Goal: Task Accomplishment & Management: Complete application form

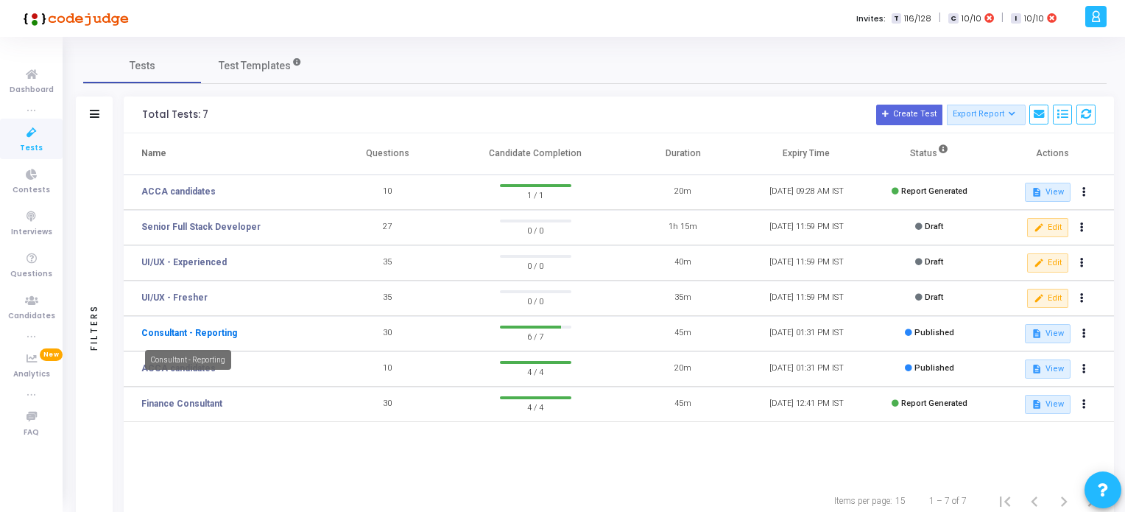
click at [208, 332] on link "Consultant - Reporting" at bounding box center [189, 332] width 96 height 13
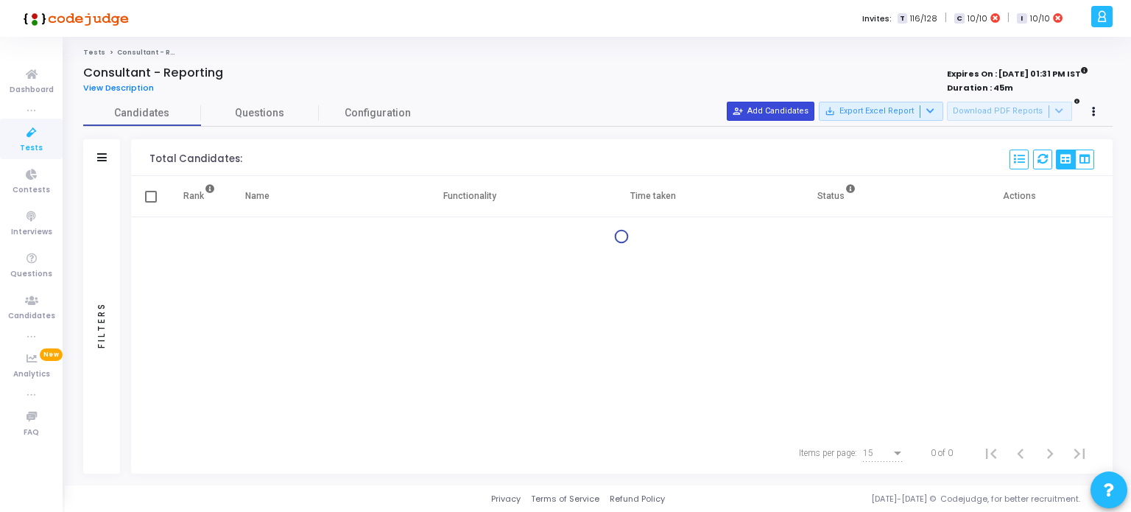
click at [792, 111] on button "person_add_alt Add Candidates" at bounding box center [771, 111] width 88 height 19
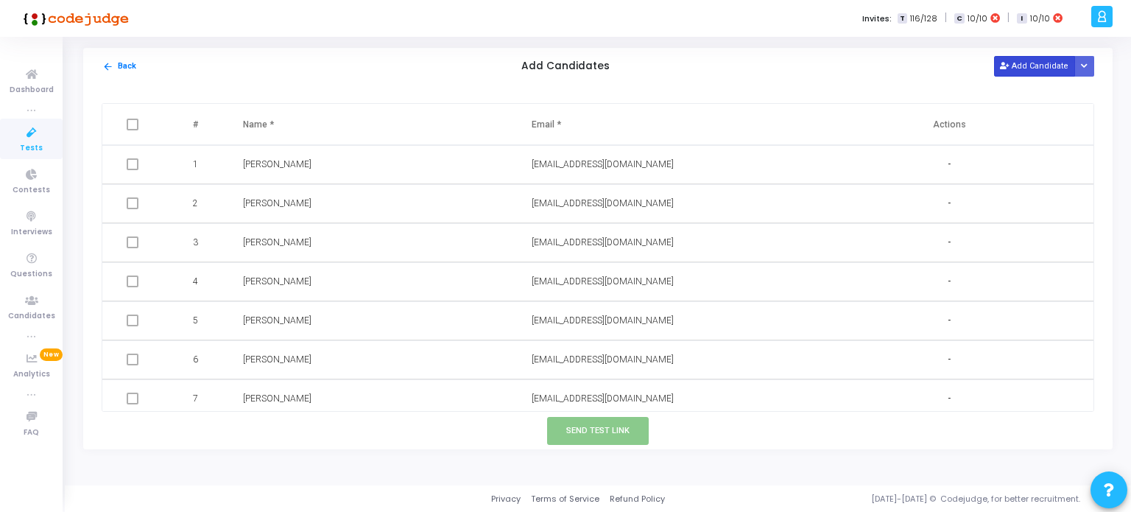
click at [1028, 66] on button "Add Candidate" at bounding box center [1034, 66] width 81 height 20
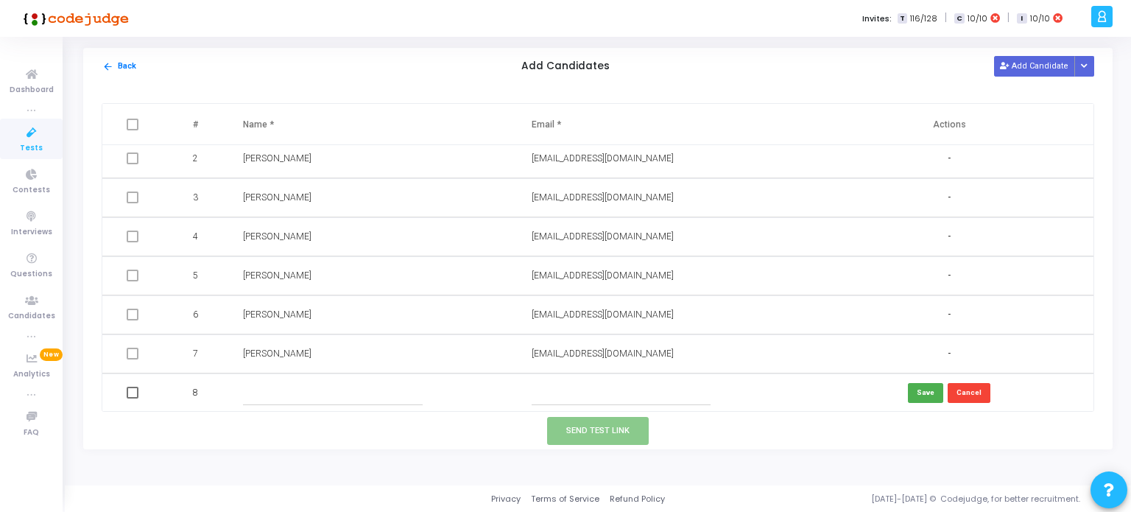
scroll to position [46, 0]
click at [543, 395] on input "text" at bounding box center [621, 392] width 179 height 24
paste input "[EMAIL_ADDRESS][DOMAIN_NAME]"
click at [543, 395] on input "[EMAIL_ADDRESS][DOMAIN_NAME]" at bounding box center [621, 392] width 179 height 24
type input "[EMAIL_ADDRESS][DOMAIN_NAME]"
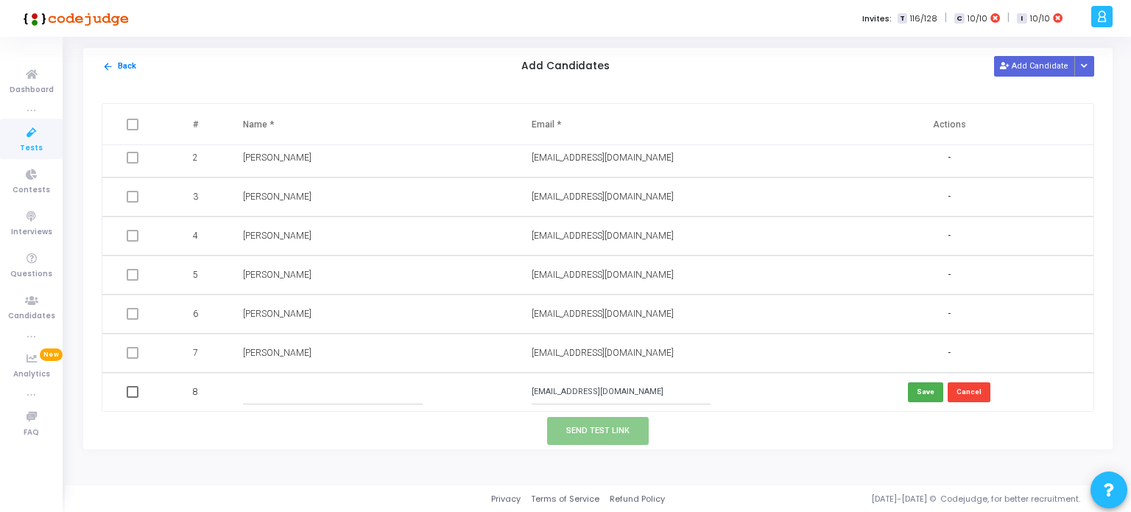
click at [252, 392] on input "text" at bounding box center [332, 392] width 179 height 24
type input "[PERSON_NAME]"
click at [913, 387] on button "Save" at bounding box center [925, 392] width 35 height 20
click at [623, 432] on button "Send Test Link" at bounding box center [598, 430] width 102 height 27
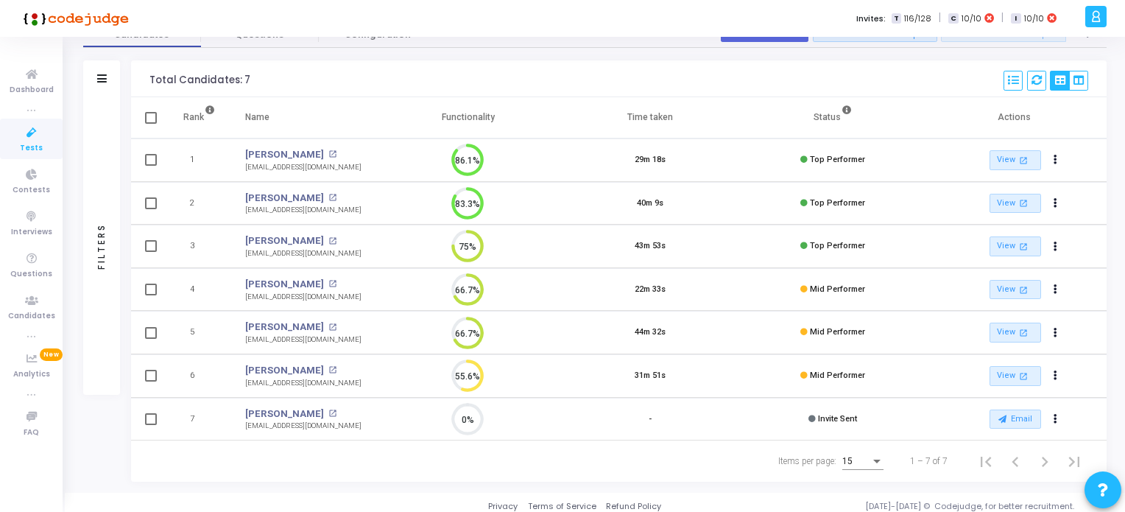
scroll to position [84, 0]
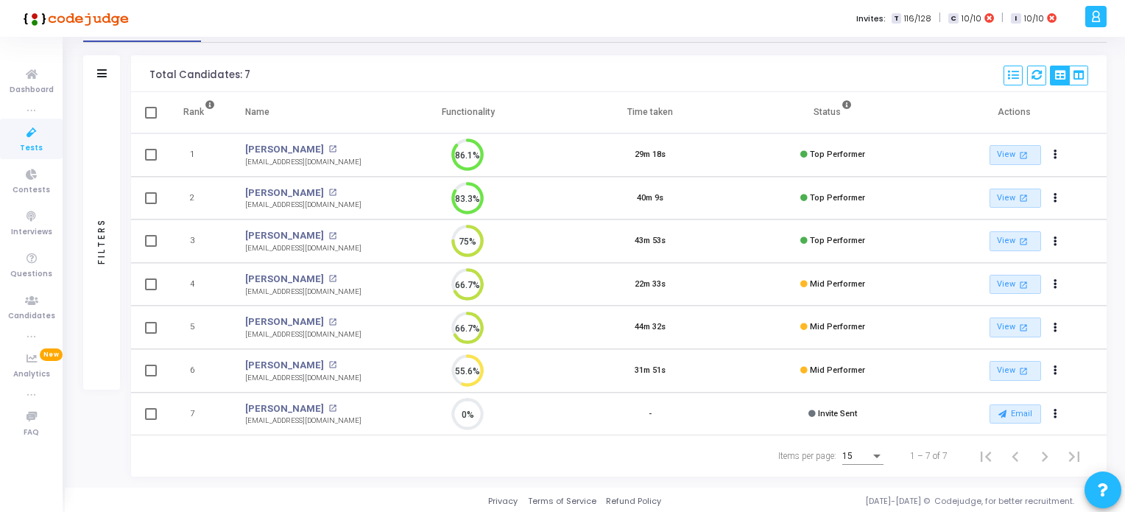
click at [20, 137] on icon at bounding box center [31, 133] width 31 height 18
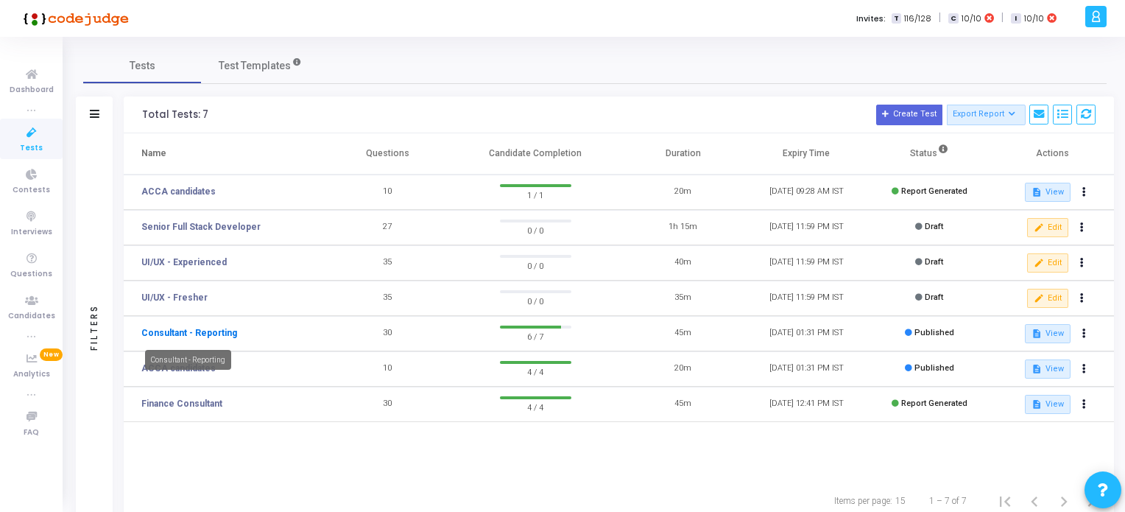
click at [206, 332] on link "Consultant - Reporting" at bounding box center [189, 332] width 96 height 13
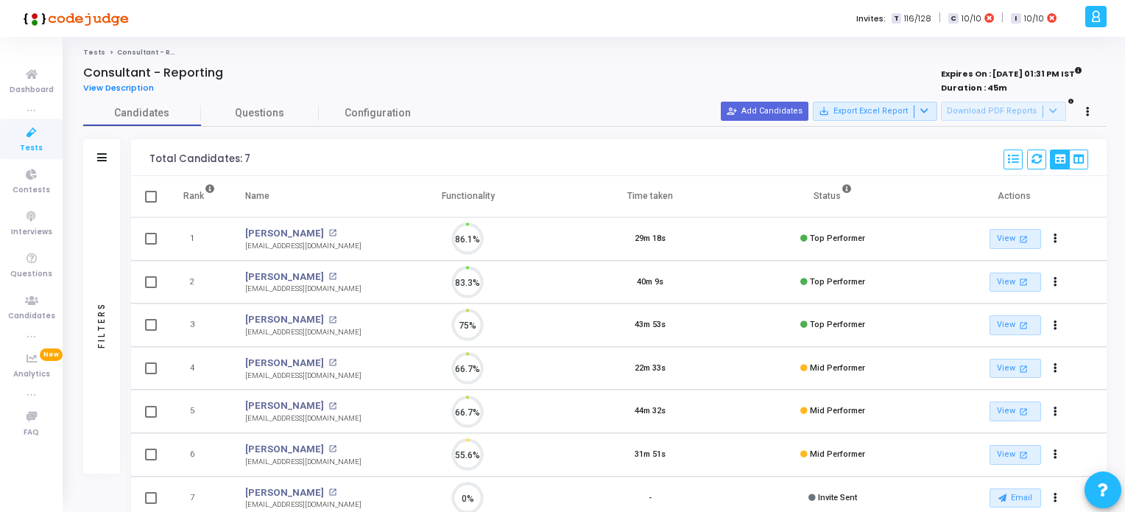
scroll to position [30, 38]
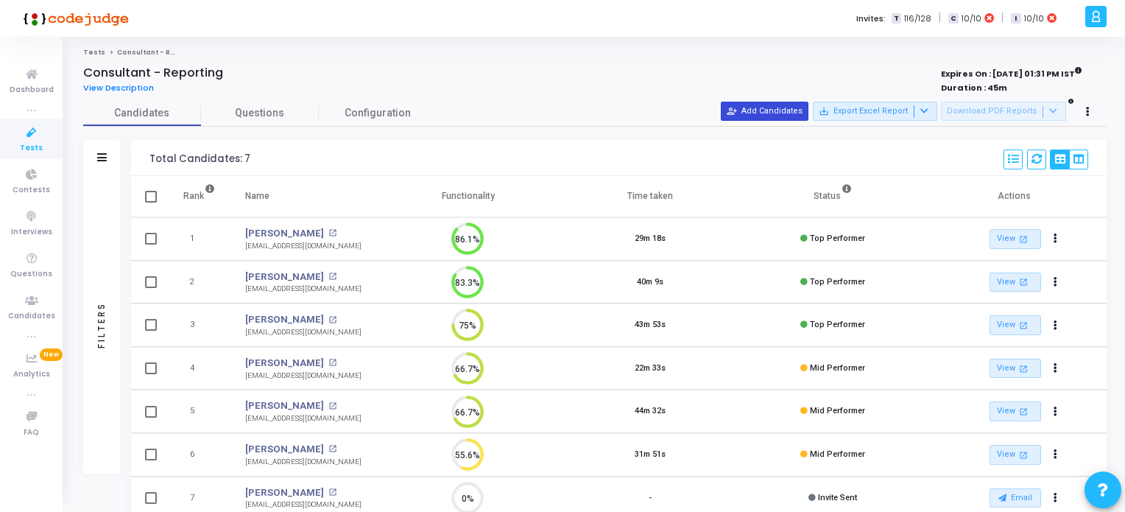
click at [774, 108] on button "person_add_alt Add Candidates" at bounding box center [765, 111] width 88 height 19
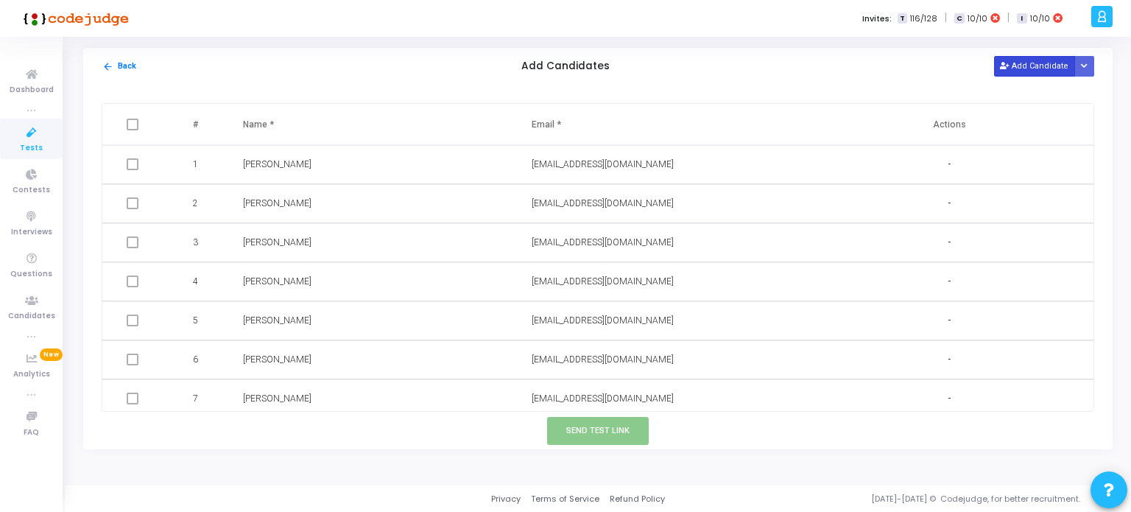
click at [1048, 64] on button "Add Candidate" at bounding box center [1034, 66] width 81 height 20
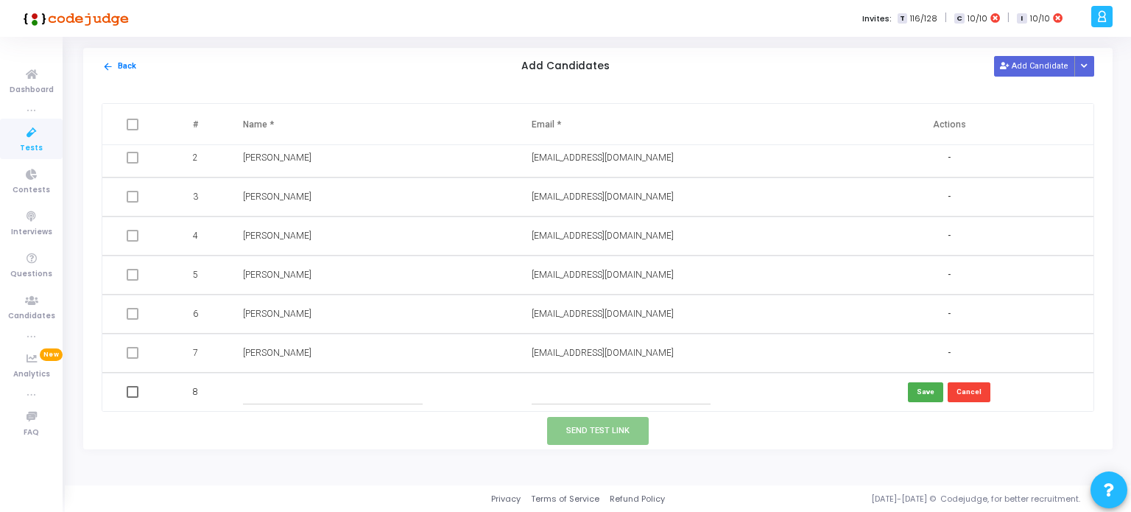
click at [547, 395] on input "text" at bounding box center [621, 392] width 179 height 24
paste input "[EMAIL_ADDRESS][DOMAIN_NAME]"
type input "[EMAIL_ADDRESS][DOMAIN_NAME]"
click at [339, 388] on input "text" at bounding box center [332, 392] width 179 height 24
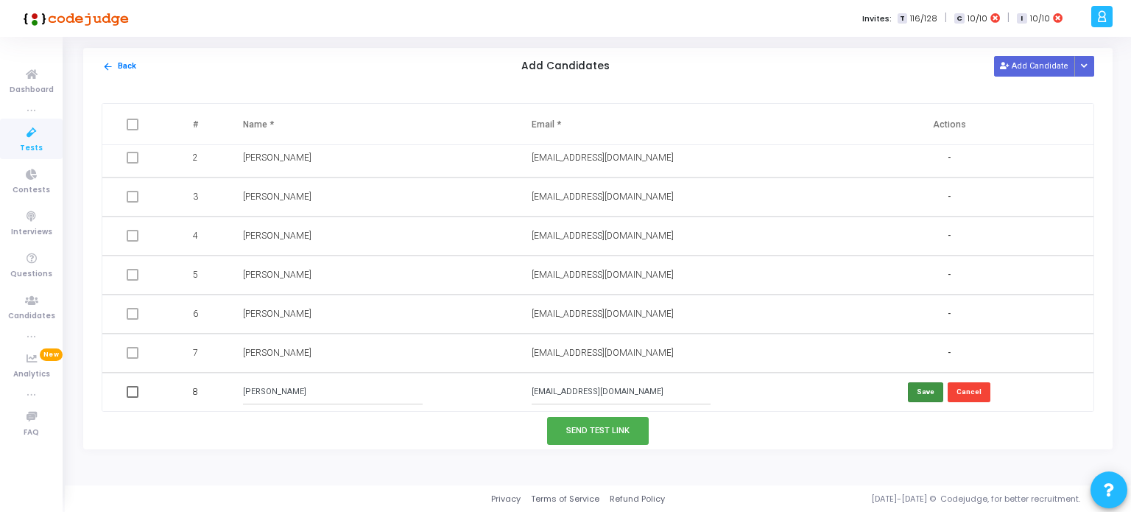
type input "[PERSON_NAME]"
click at [920, 392] on button "Save" at bounding box center [925, 392] width 35 height 20
click at [616, 432] on button "Send Test Link" at bounding box center [598, 430] width 102 height 27
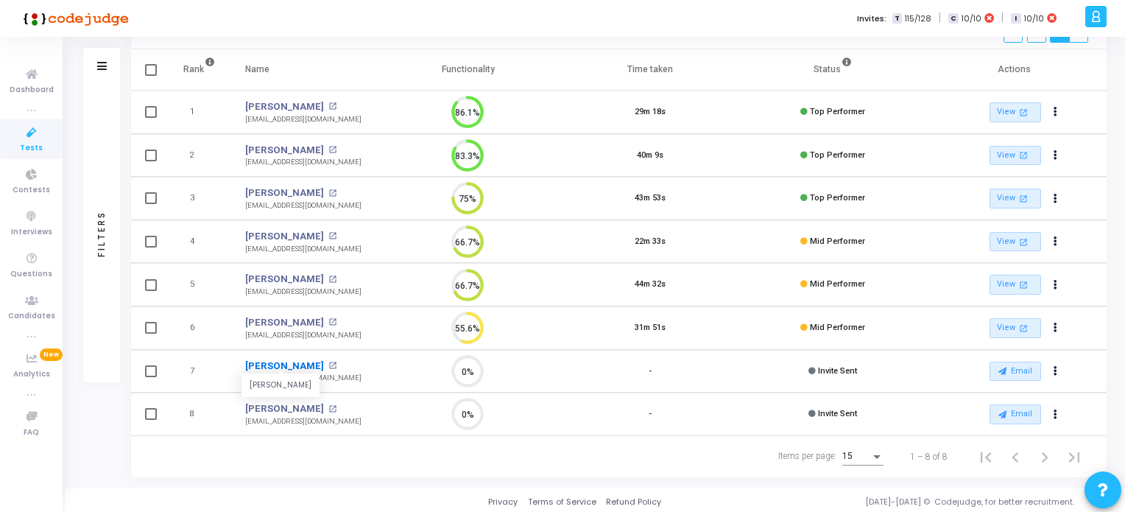
click at [266, 365] on link "[PERSON_NAME]" at bounding box center [284, 366] width 79 height 15
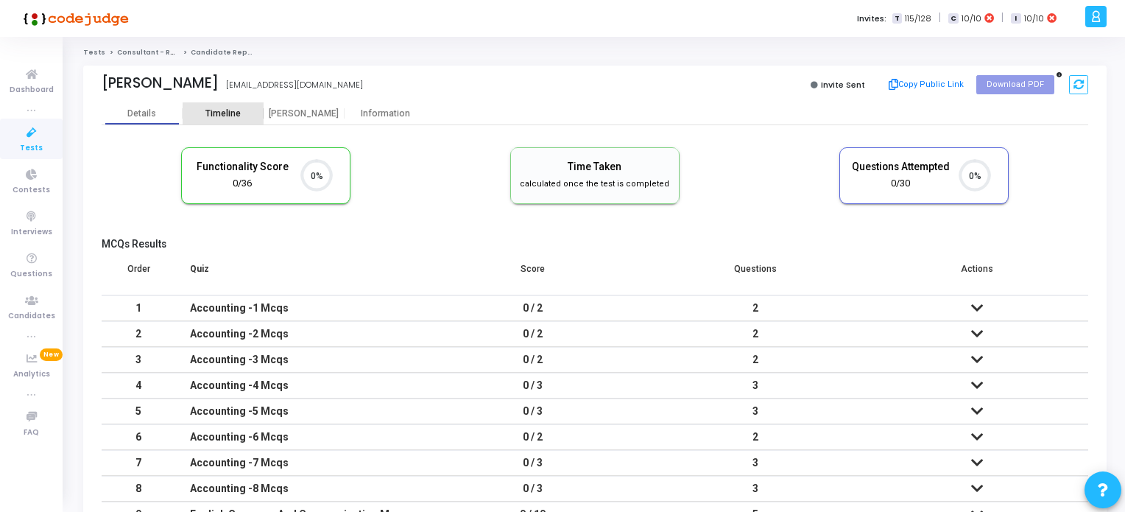
click at [236, 114] on div "Timeline" at bounding box center [222, 113] width 35 height 11
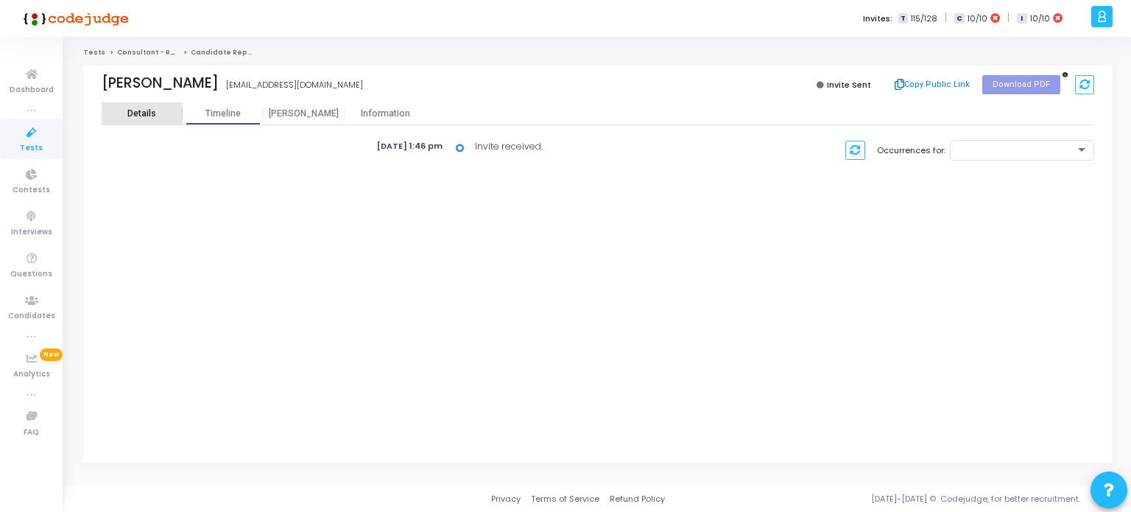
click at [144, 111] on div "Details" at bounding box center [141, 113] width 29 height 11
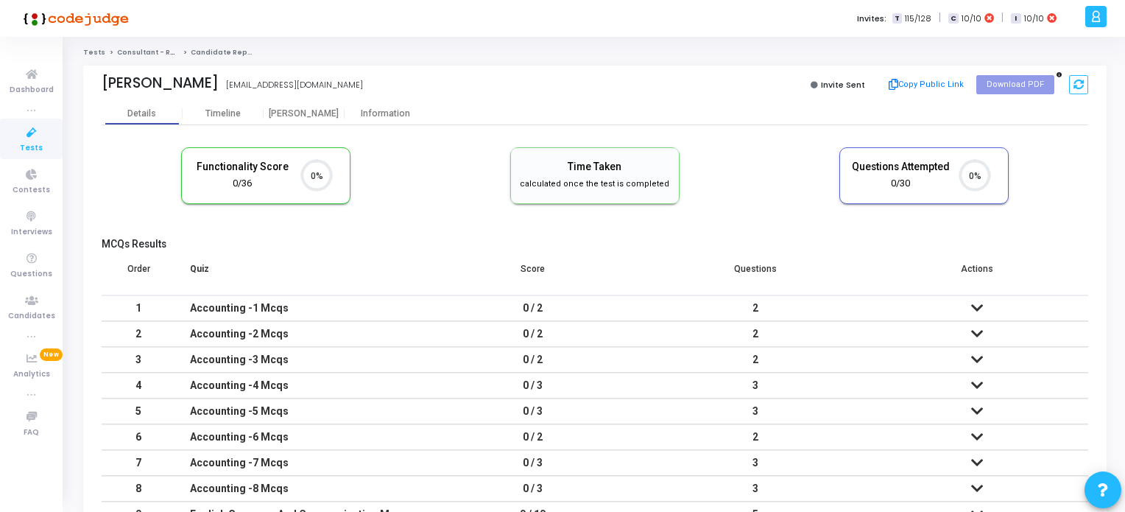
click at [27, 140] on icon at bounding box center [31, 133] width 31 height 18
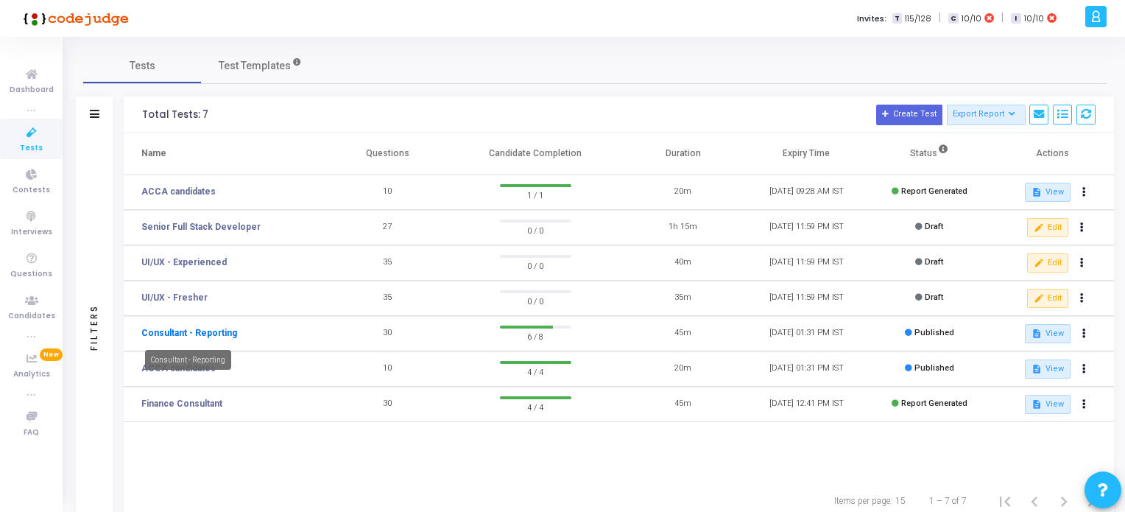
click at [213, 331] on link "Consultant - Reporting" at bounding box center [189, 332] width 96 height 13
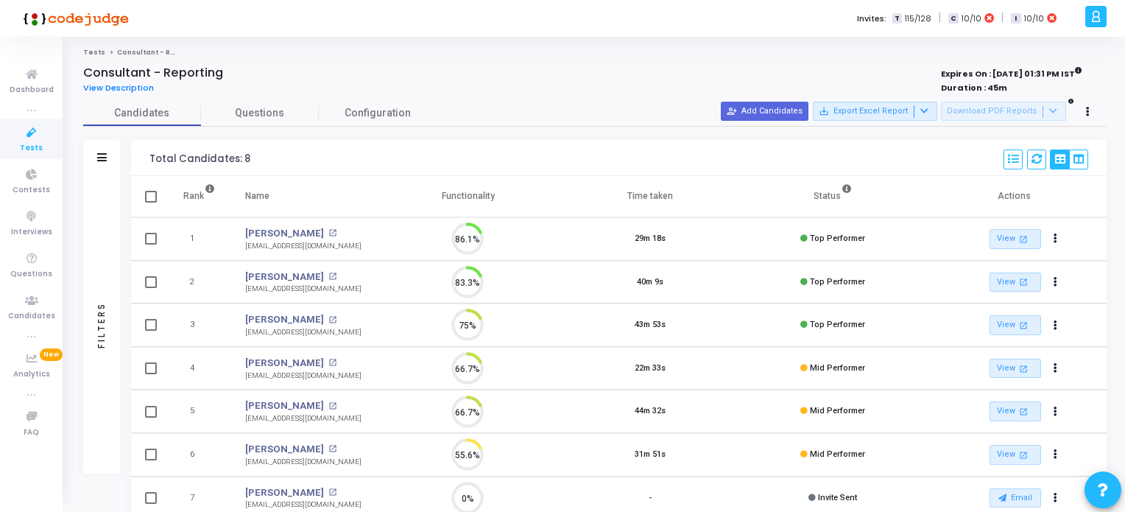
scroll to position [30, 38]
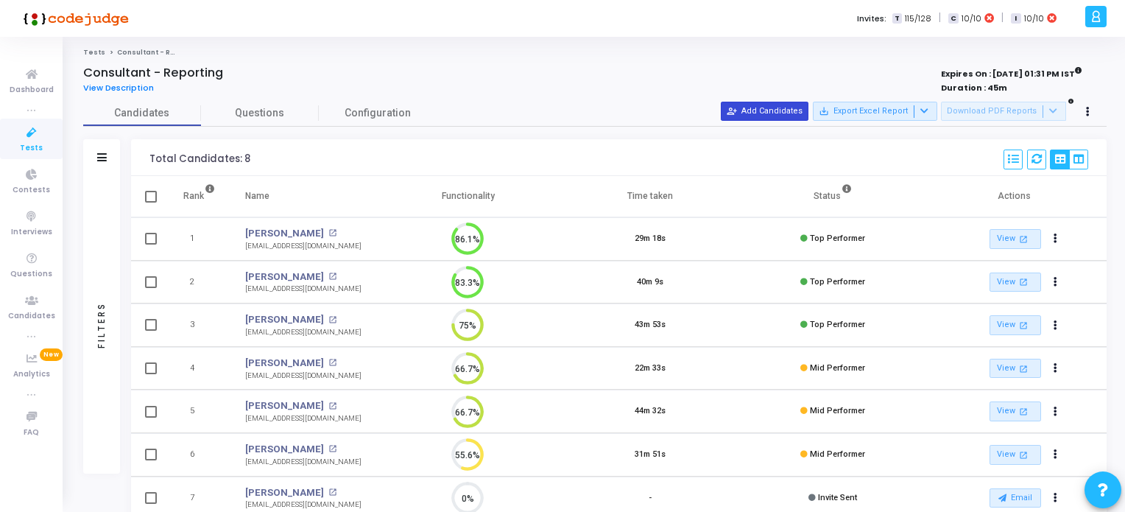
click at [783, 113] on button "person_add_alt Add Candidates" at bounding box center [765, 111] width 88 height 19
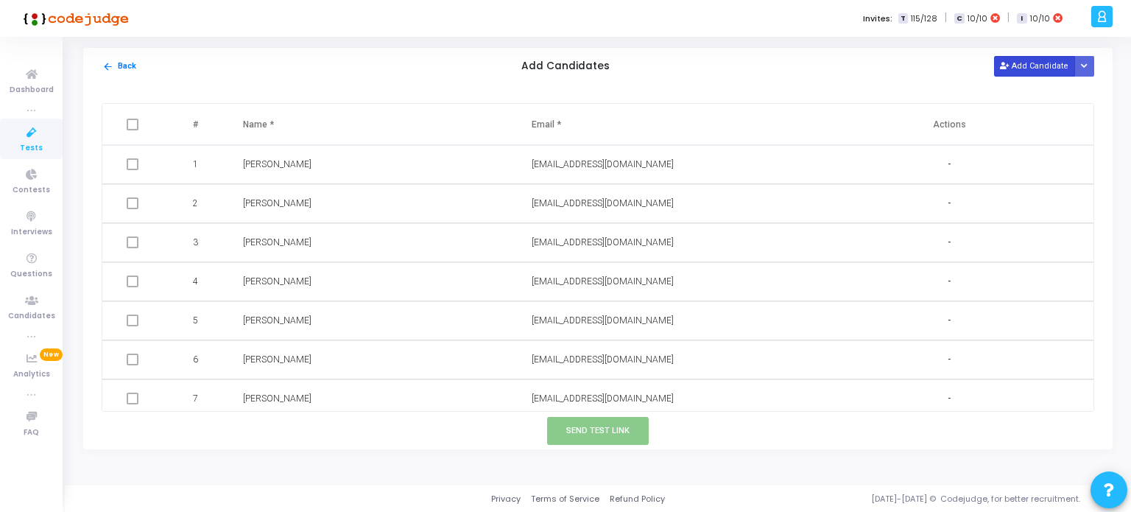
click at [1036, 70] on button "Add Candidate" at bounding box center [1034, 66] width 81 height 20
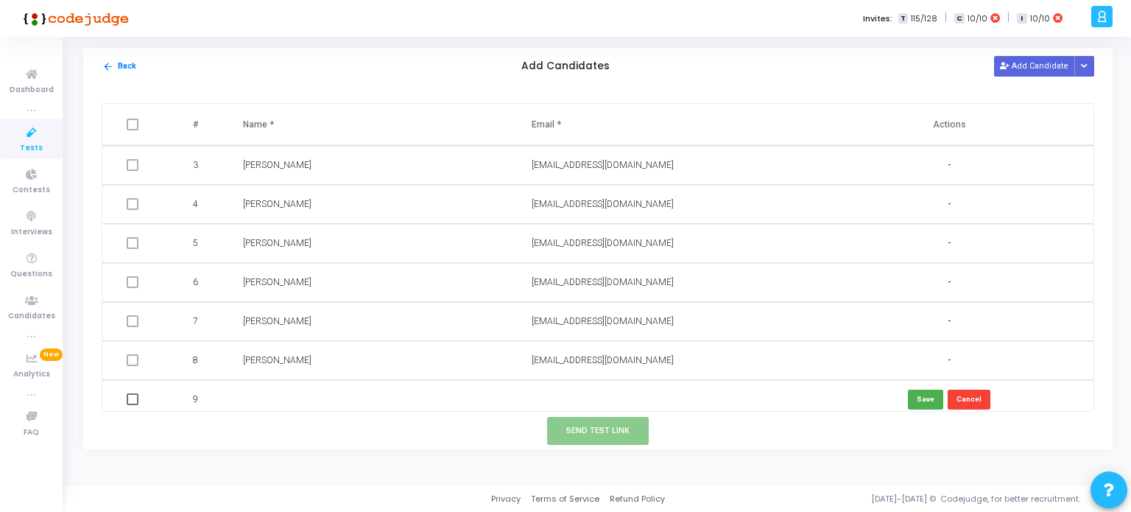
scroll to position [85, 0]
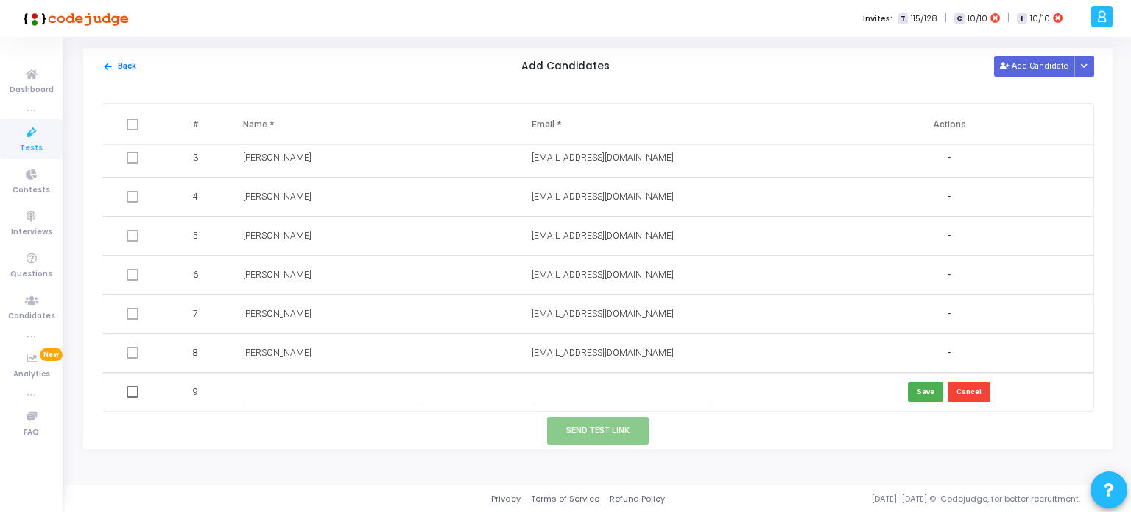
paste input ""rutujaparab580@gmail.com" <rutujaparab580@gmail.com>"
click at [594, 390] on input ""rutujaparab580@gmail.com" <rutujaparab580@gmail.com>" at bounding box center [621, 392] width 179 height 24
click at [639, 387] on input "rutujaparab580@gmail.com>" at bounding box center [621, 392] width 179 height 24
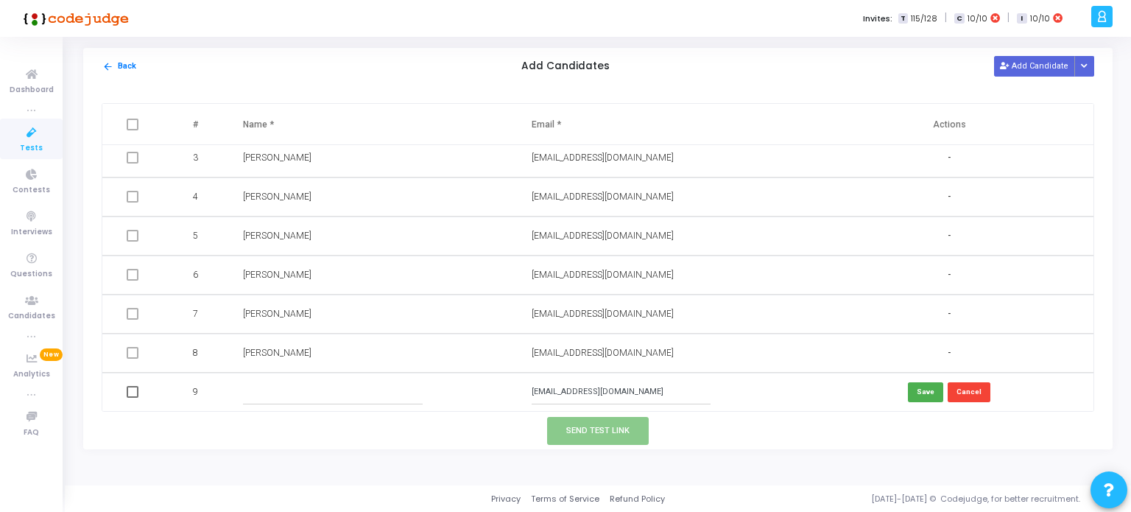
type input "[EMAIL_ADDRESS][DOMAIN_NAME]"
click at [286, 388] on input "text" at bounding box center [332, 392] width 179 height 24
type input "[PERSON_NAME]"
click at [920, 396] on button "Save" at bounding box center [925, 392] width 35 height 20
click at [613, 426] on button "Send Test Link" at bounding box center [598, 430] width 102 height 27
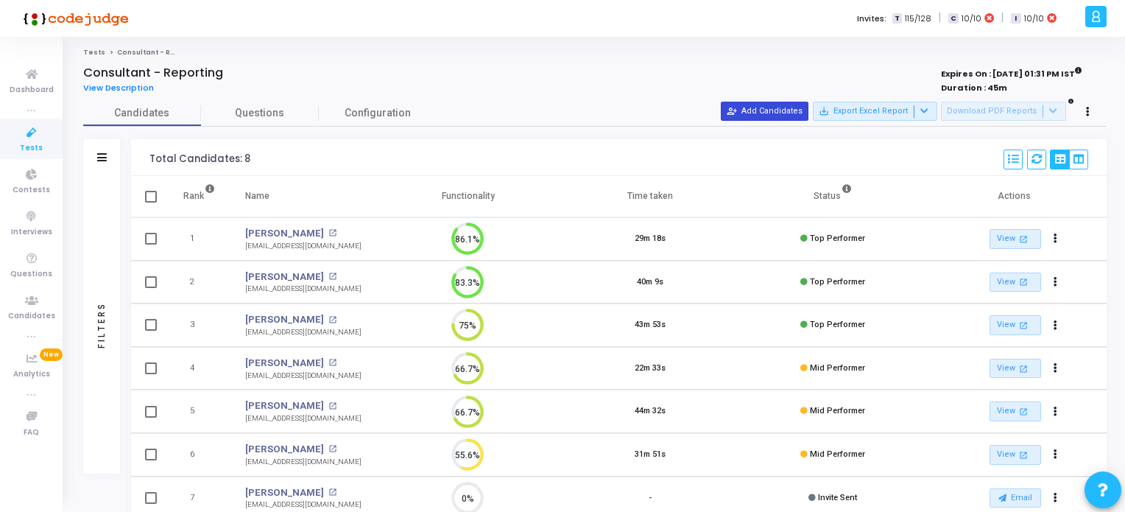
click at [792, 113] on button "person_add_alt Add Candidates" at bounding box center [765, 111] width 88 height 19
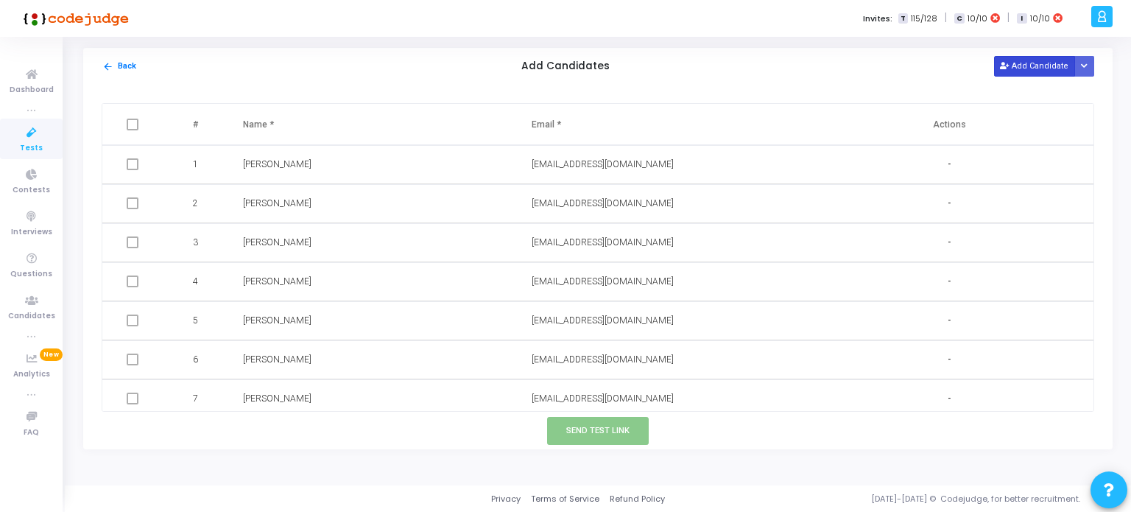
click at [1029, 65] on button "Add Candidate" at bounding box center [1034, 66] width 81 height 20
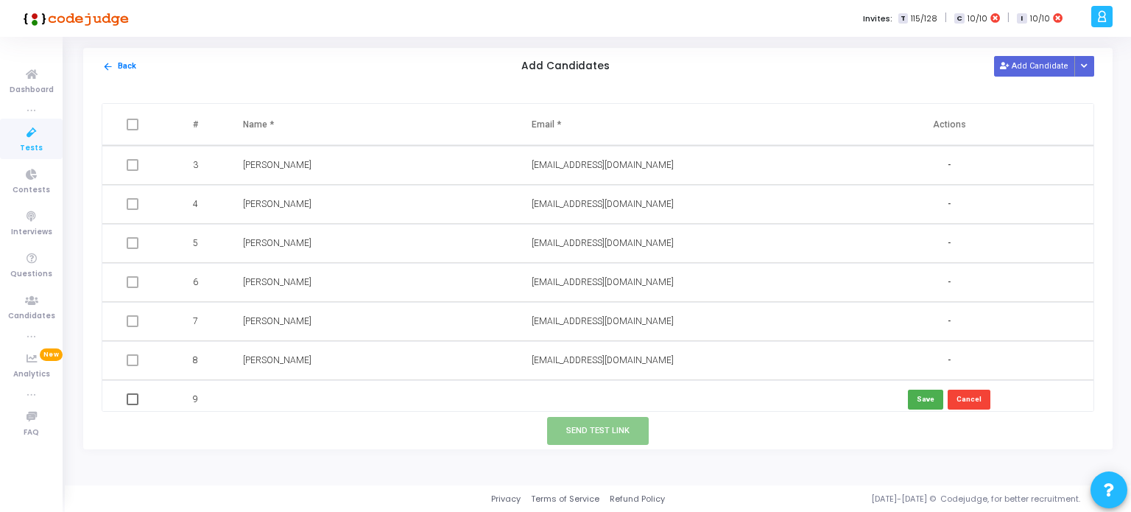
scroll to position [85, 0]
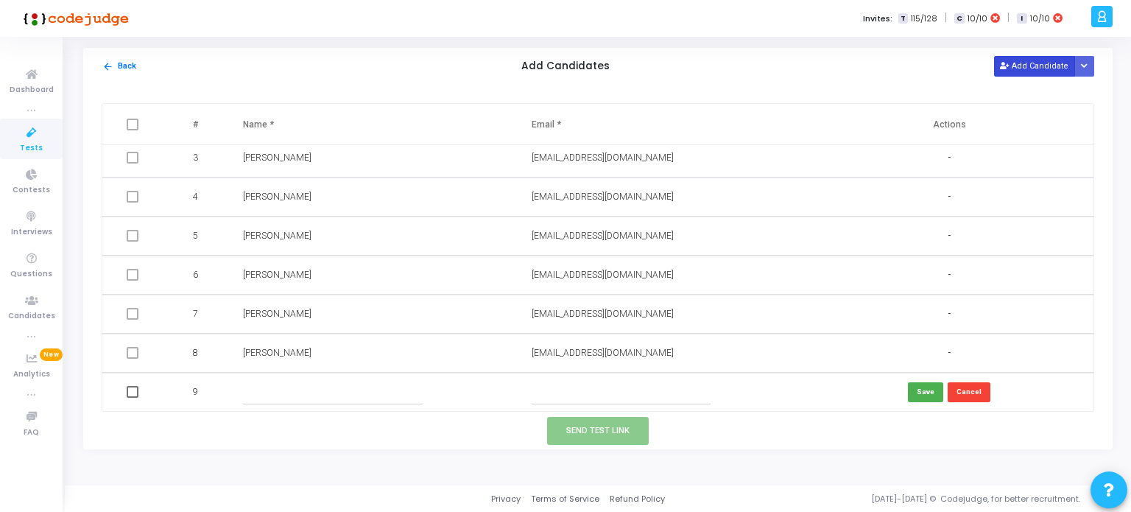
click at [1027, 62] on button "Add Candidate" at bounding box center [1034, 66] width 81 height 20
click at [545, 390] on input "text" at bounding box center [621, 392] width 179 height 24
paste input ""[EMAIL_ADDRESS][DOMAIN_NAME]" <[EMAIL_ADDRESS][DOMAIN_NAME]>"
click at [596, 391] on input ""[EMAIL_ADDRESS][DOMAIN_NAME]" <[EMAIL_ADDRESS][DOMAIN_NAME]>" at bounding box center [621, 392] width 179 height 24
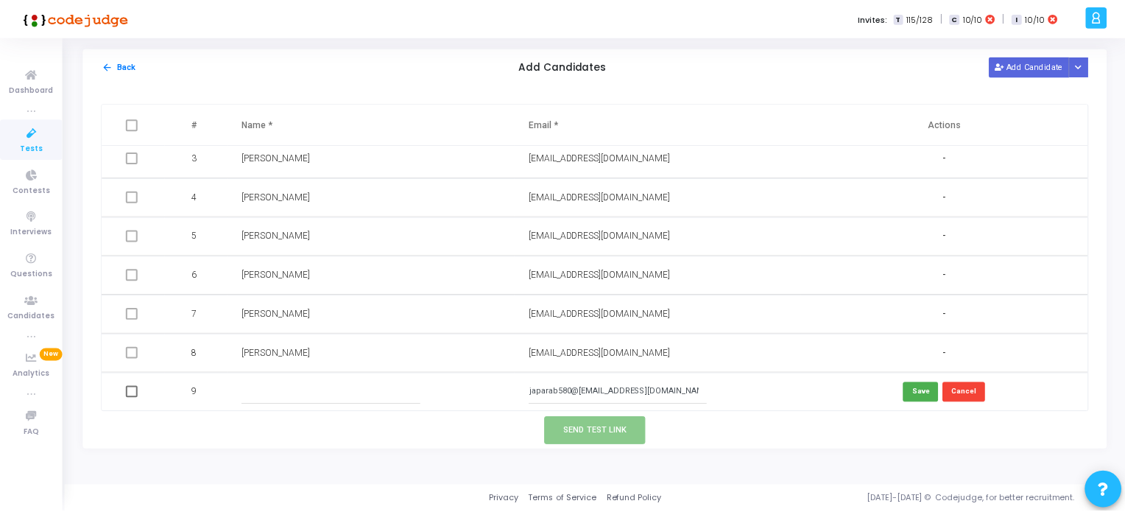
scroll to position [0, 0]
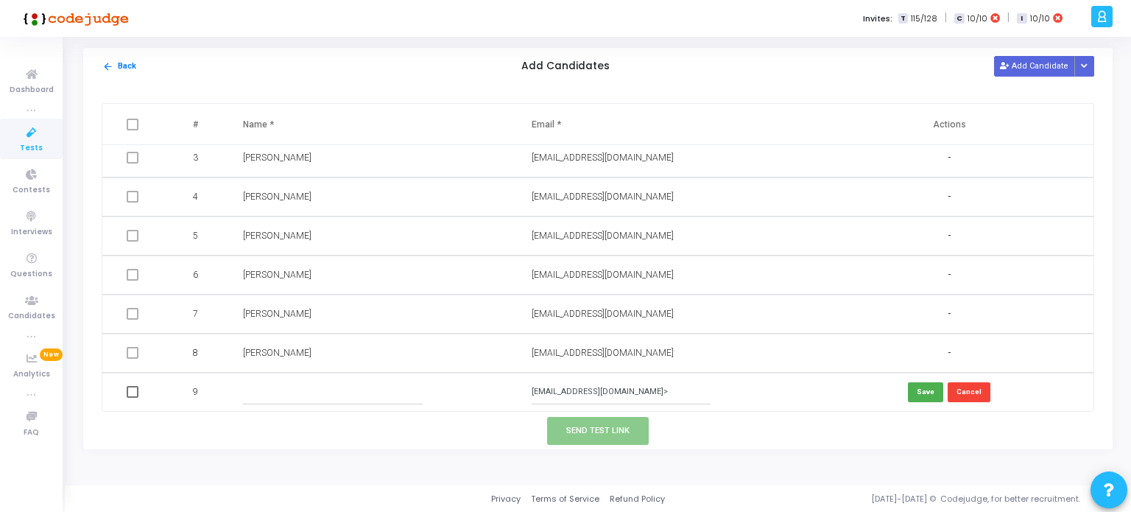
click at [637, 391] on input "[EMAIL_ADDRESS][DOMAIN_NAME]>" at bounding box center [621, 392] width 179 height 24
type input "[EMAIL_ADDRESS][DOMAIN_NAME]"
click at [273, 390] on input "text" at bounding box center [332, 392] width 179 height 24
type input "[PERSON_NAME]"
click at [914, 395] on button "Save" at bounding box center [925, 392] width 35 height 20
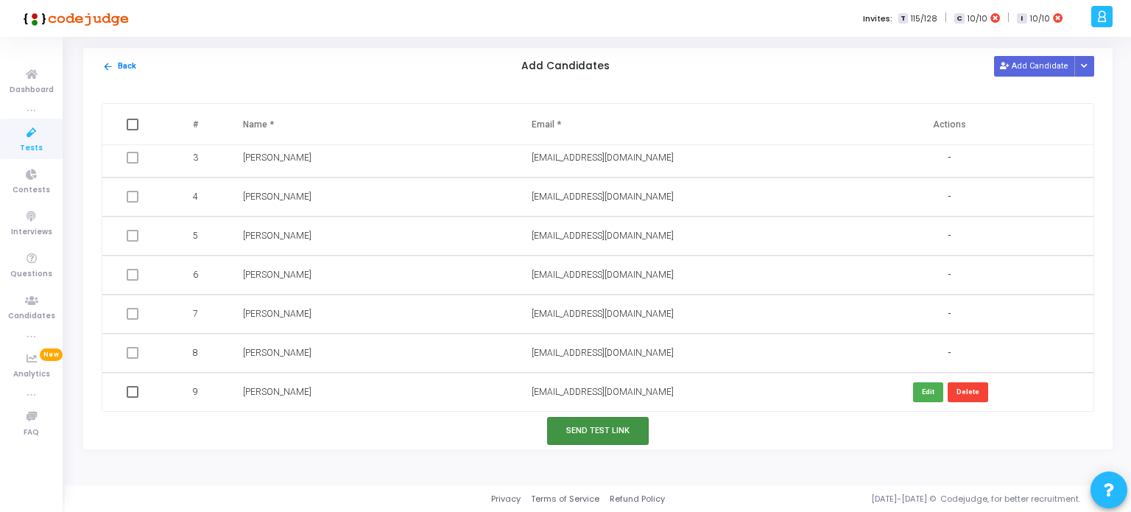
click at [568, 427] on button "Send Test Link" at bounding box center [598, 430] width 102 height 27
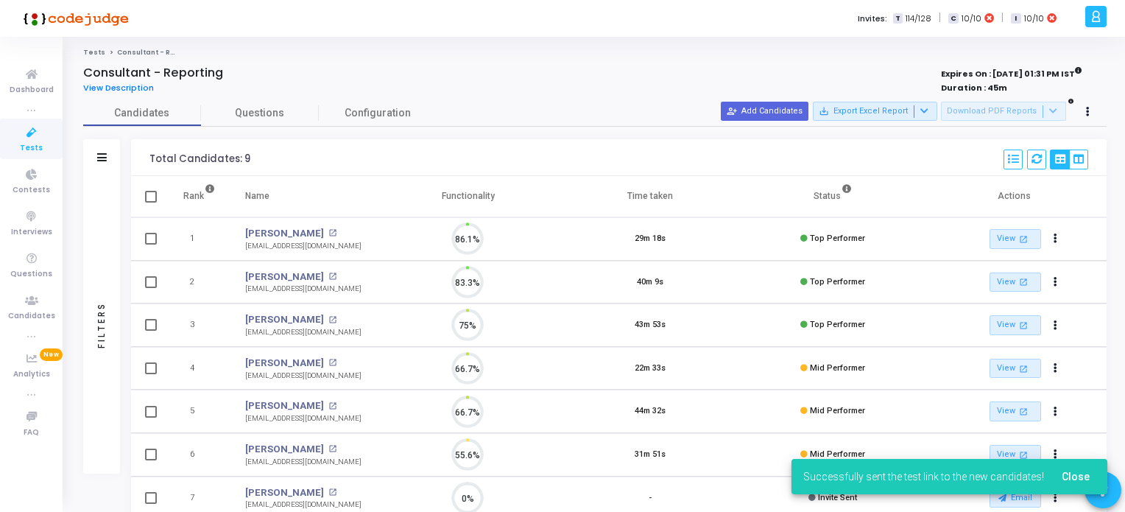
scroll to position [30, 38]
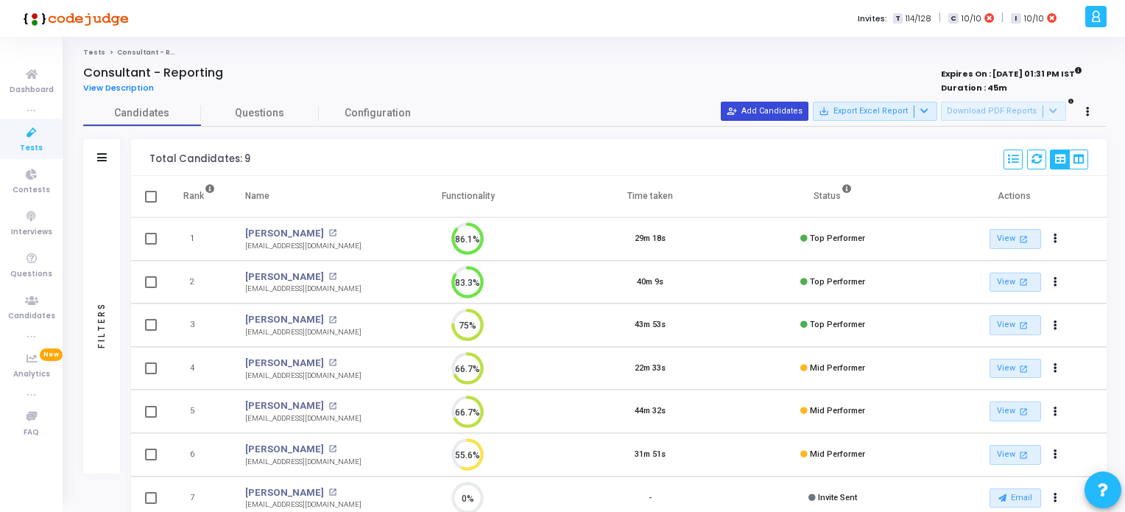
click at [792, 109] on button "person_add_alt Add Candidates" at bounding box center [765, 111] width 88 height 19
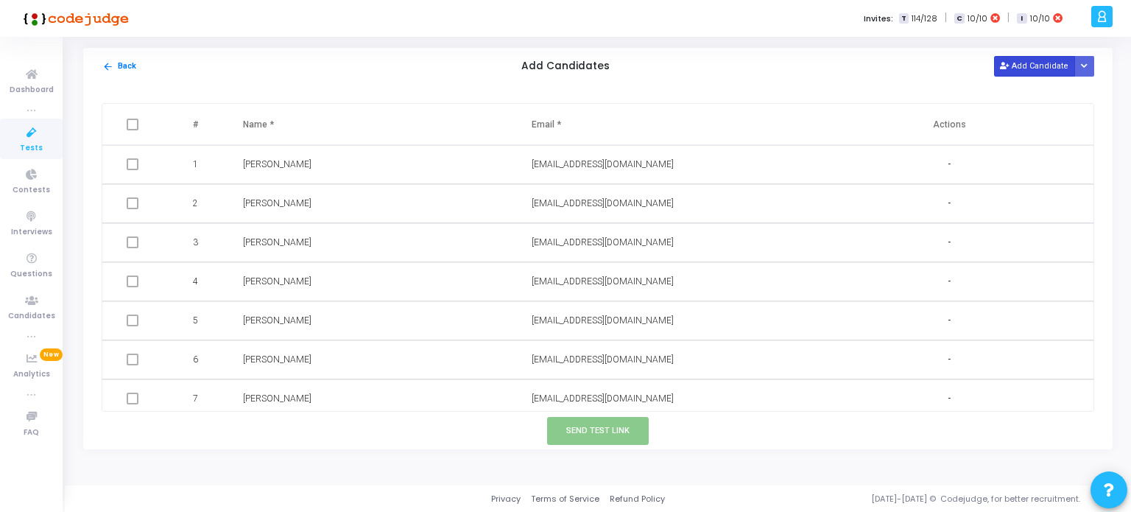
click at [1050, 63] on button "Add Candidate" at bounding box center [1034, 66] width 81 height 20
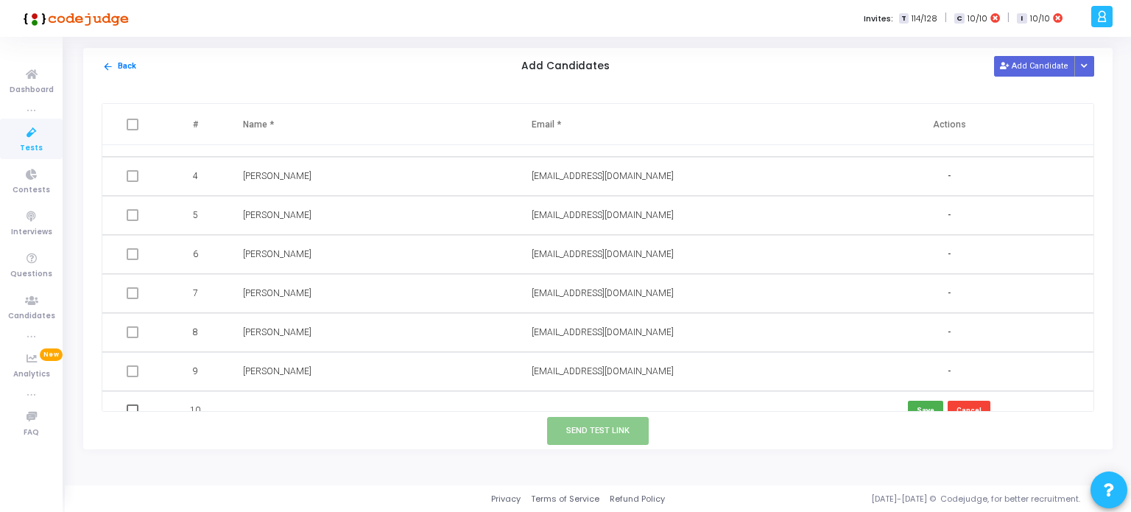
scroll to position [124, 0]
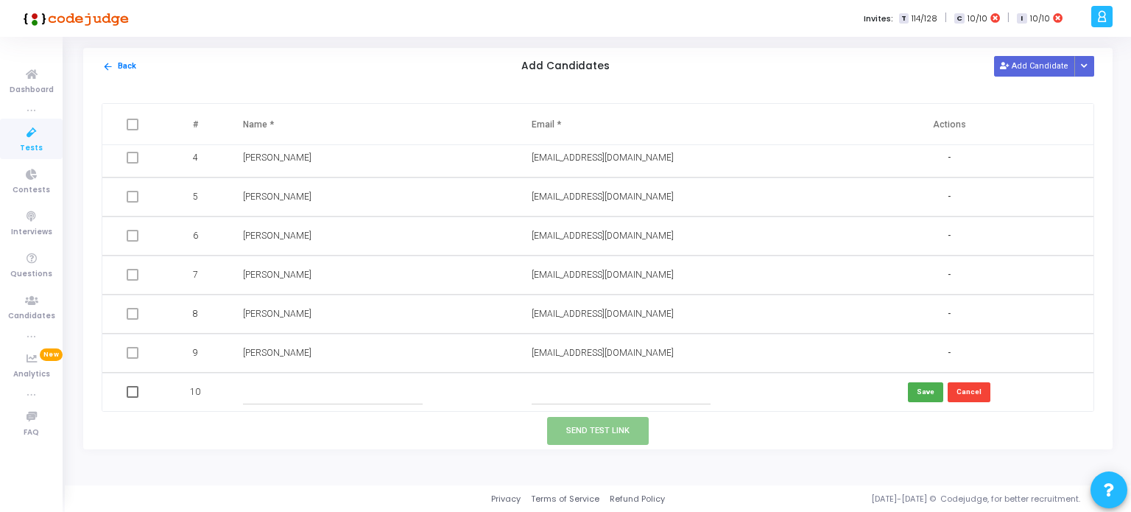
click at [551, 389] on input "text" at bounding box center [621, 392] width 179 height 24
paste input ""[EMAIL_ADDRESS][DOMAIN_NAME]" <[EMAIL_ADDRESS][DOMAIN_NAME]>"
type input ""[EMAIL_ADDRESS][DOMAIN_NAME]" <[EMAIL_ADDRESS][DOMAIN_NAME]>"
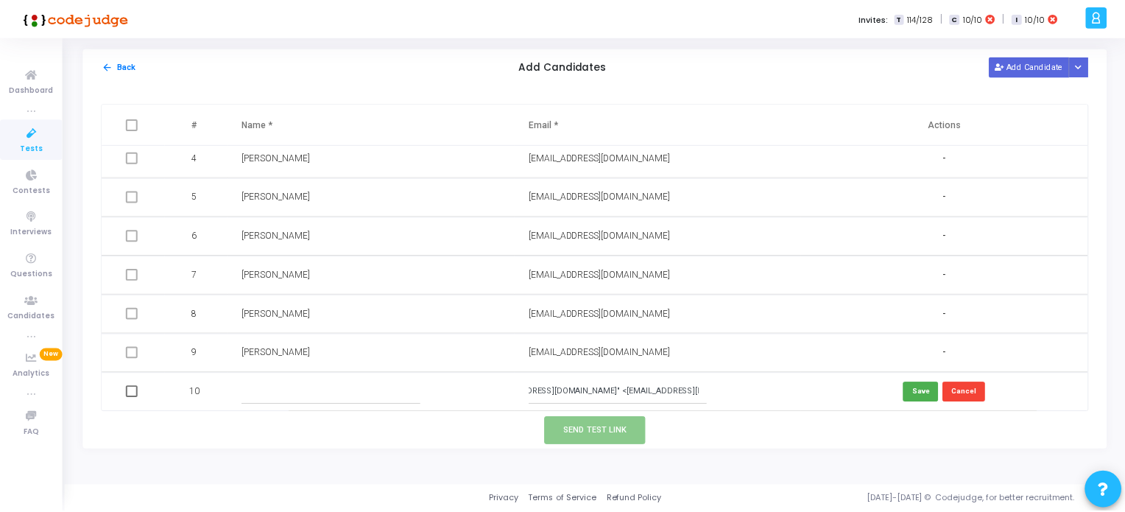
scroll to position [0, 0]
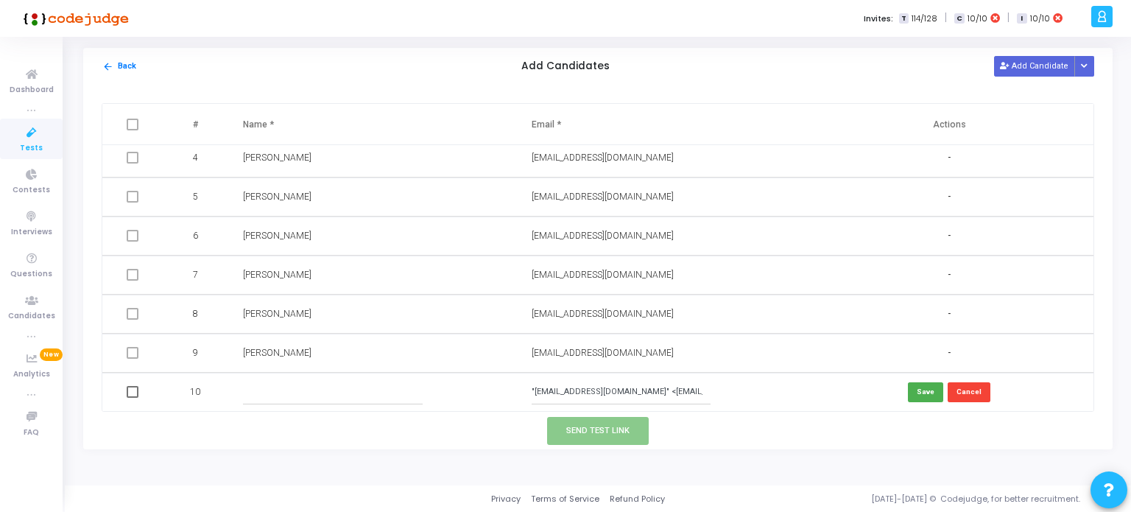
drag, startPoint x: 706, startPoint y: 390, endPoint x: 492, endPoint y: 384, distance: 214.3
click at [492, 384] on tr "10 "rutujaparab580@gmail.com" <rutujaparab580@gmail.com> Save Cancel" at bounding box center [597, 392] width 991 height 39
paste input "meeteshkatariya@gmail.com"
type input "meeteshkatariya@gmail.com"
click at [433, 385] on div at bounding box center [371, 392] width 256 height 24
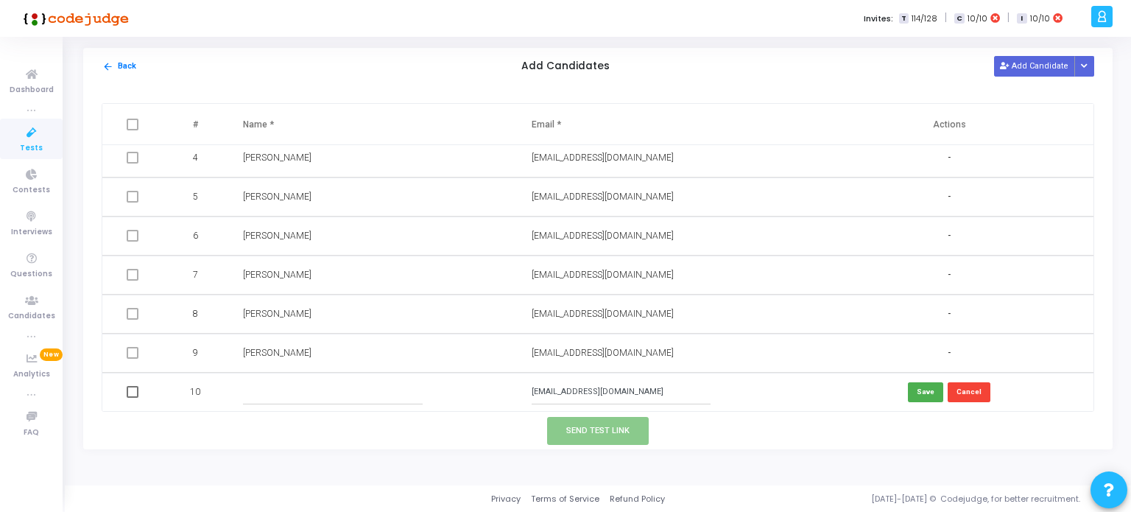
click at [325, 382] on input "text" at bounding box center [332, 392] width 179 height 24
type input "[PERSON_NAME]"
click at [914, 392] on button "Save" at bounding box center [925, 392] width 35 height 20
click at [611, 435] on button "Send Test Link" at bounding box center [598, 430] width 102 height 27
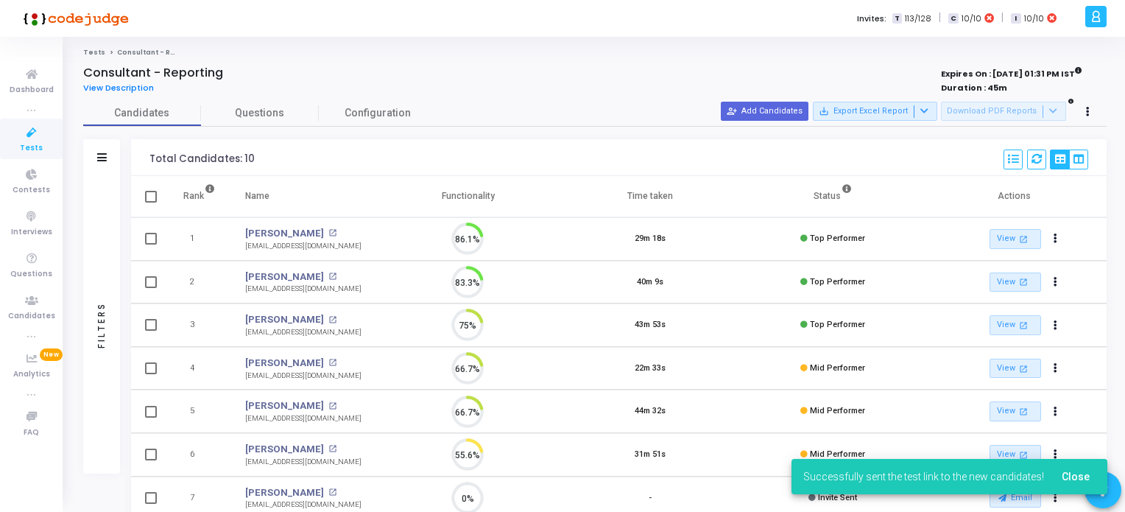
scroll to position [6, 6]
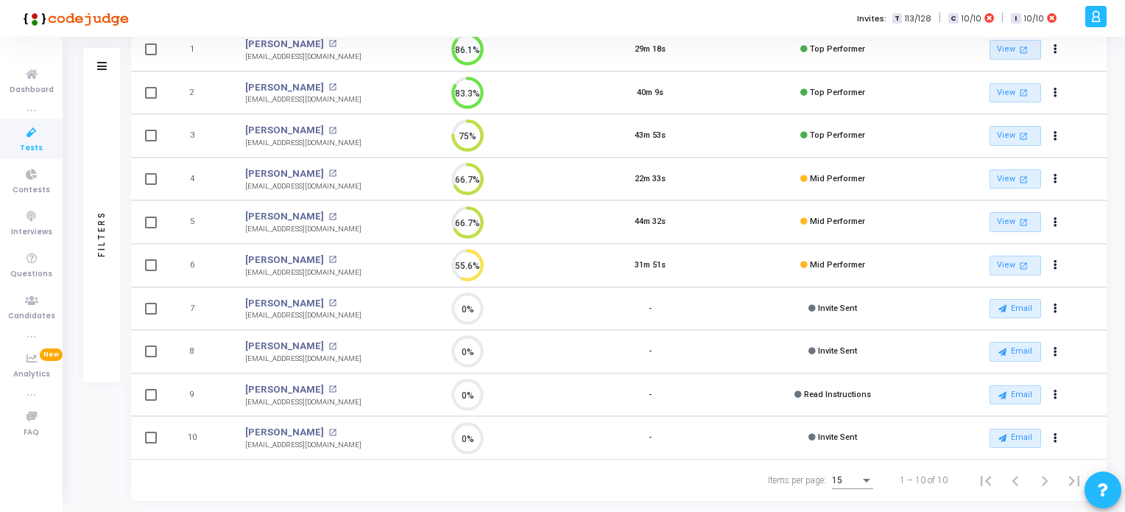
scroll to position [212, 0]
